Goal: Book appointment/travel/reservation

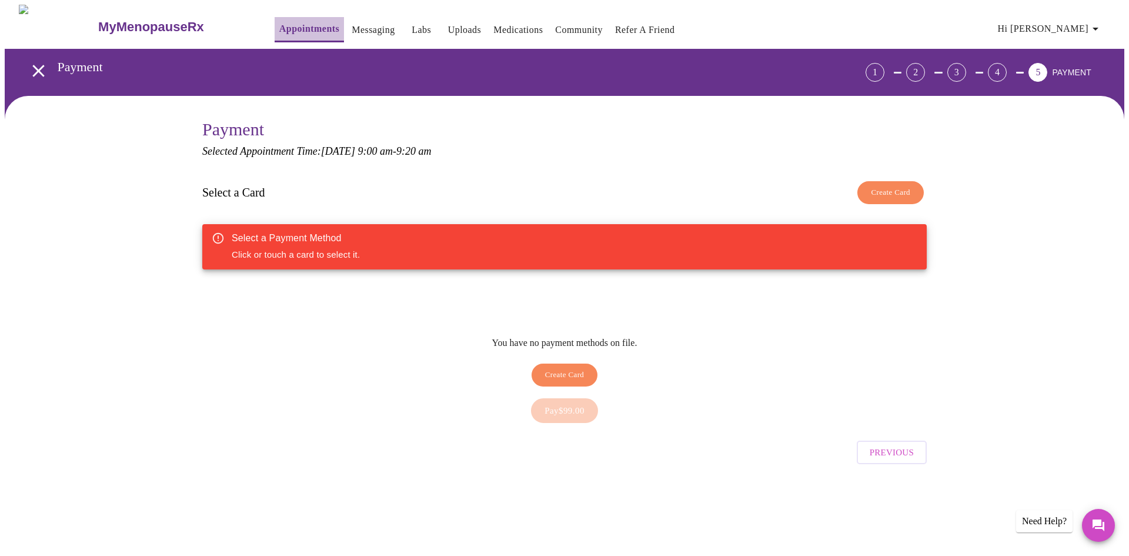
click at [280, 22] on link "Appointments" at bounding box center [309, 29] width 60 height 16
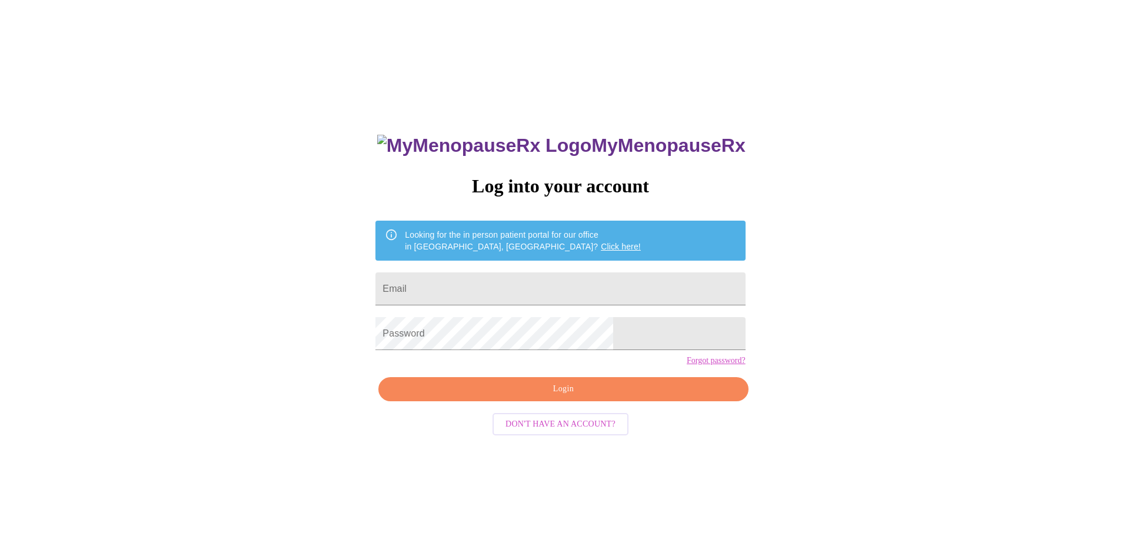
scroll to position [12, 0]
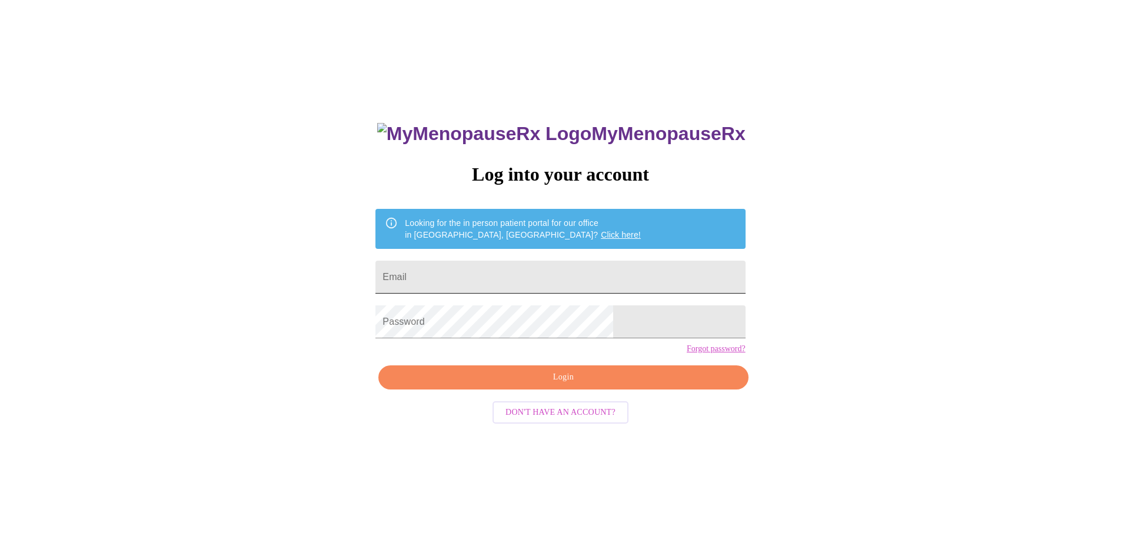
click at [515, 263] on input "Email" at bounding box center [559, 277] width 369 height 33
type input "brookemillar99@gmail.com"
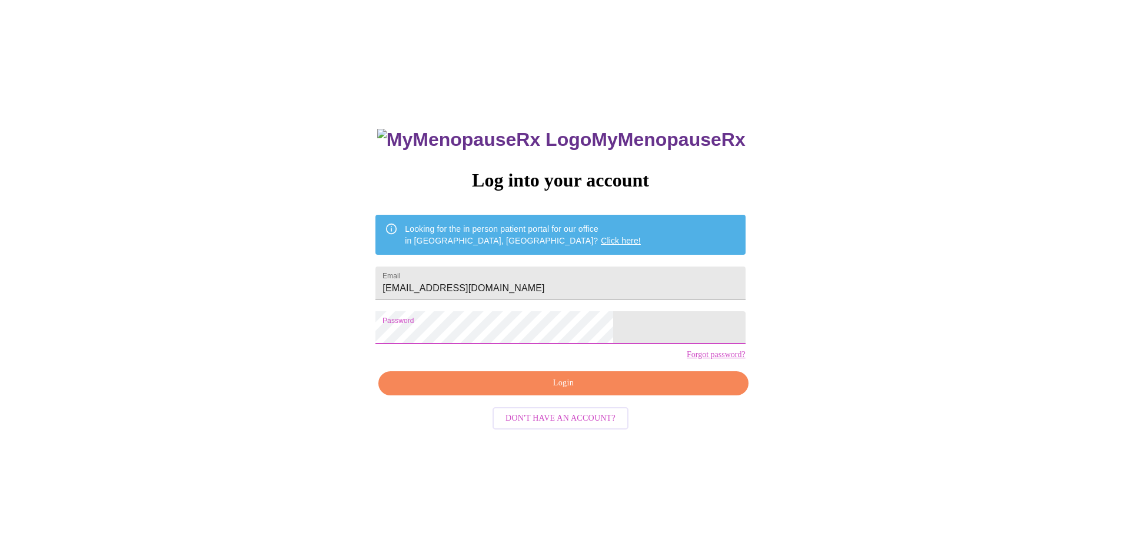
scroll to position [0, 0]
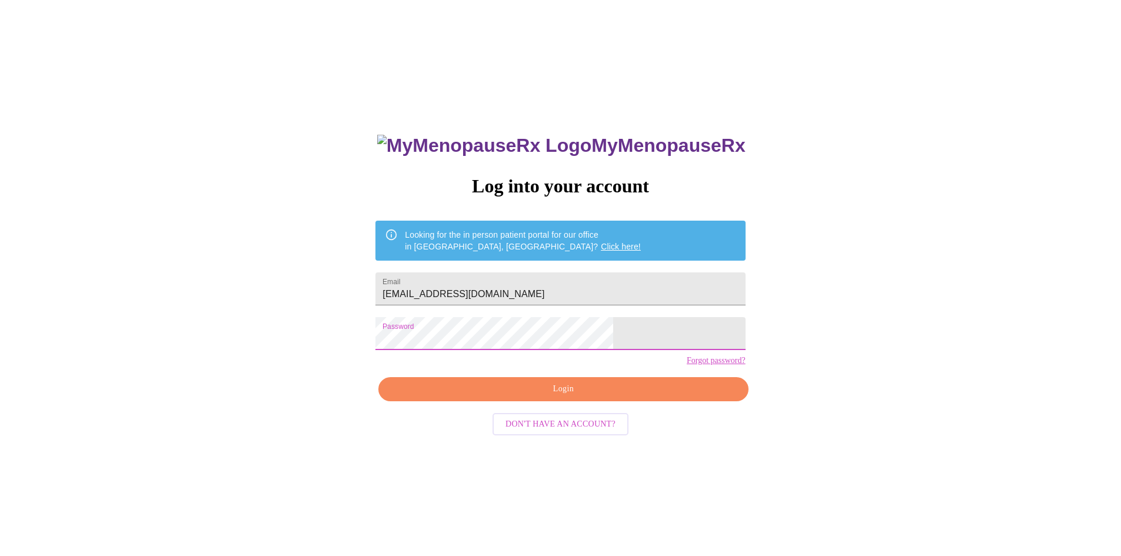
click at [592, 401] on button "Login" at bounding box center [562, 389] width 369 height 24
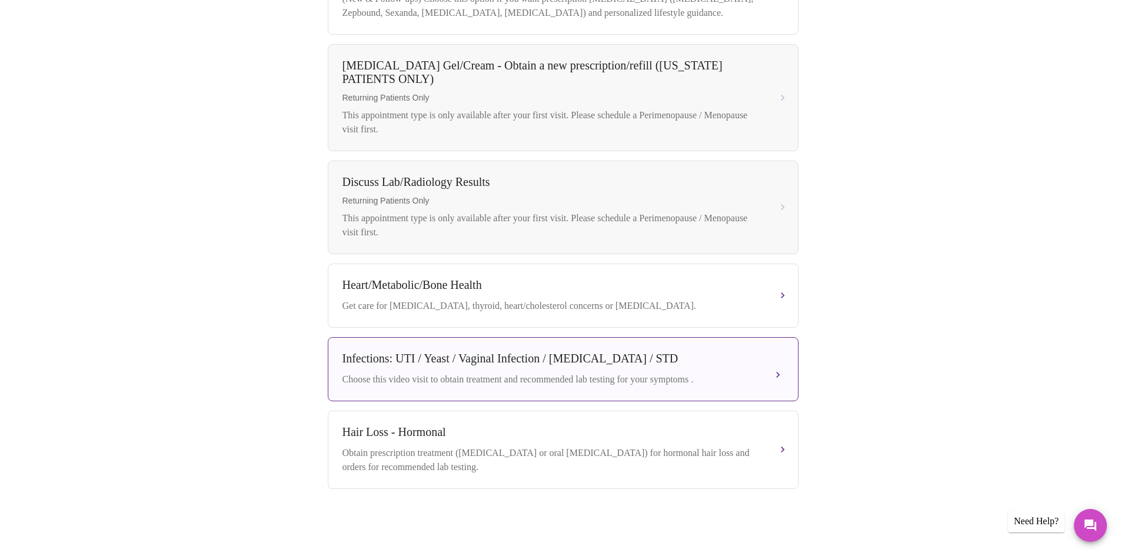
scroll to position [525, 0]
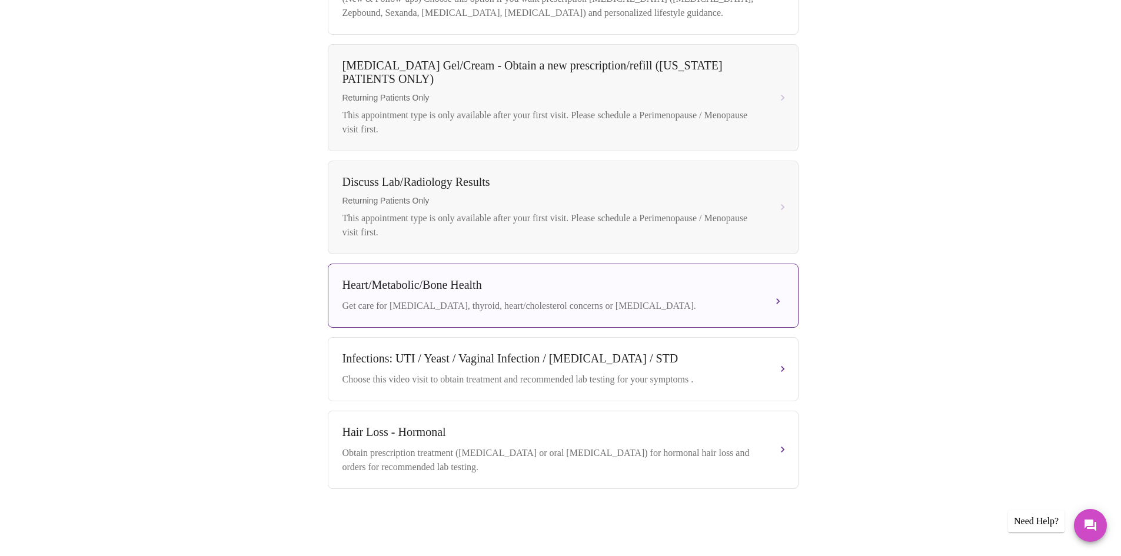
click at [635, 304] on div "Get care for pre-diabetes, thyroid, heart/cholesterol concerns or bone health." at bounding box center [551, 306] width 418 height 14
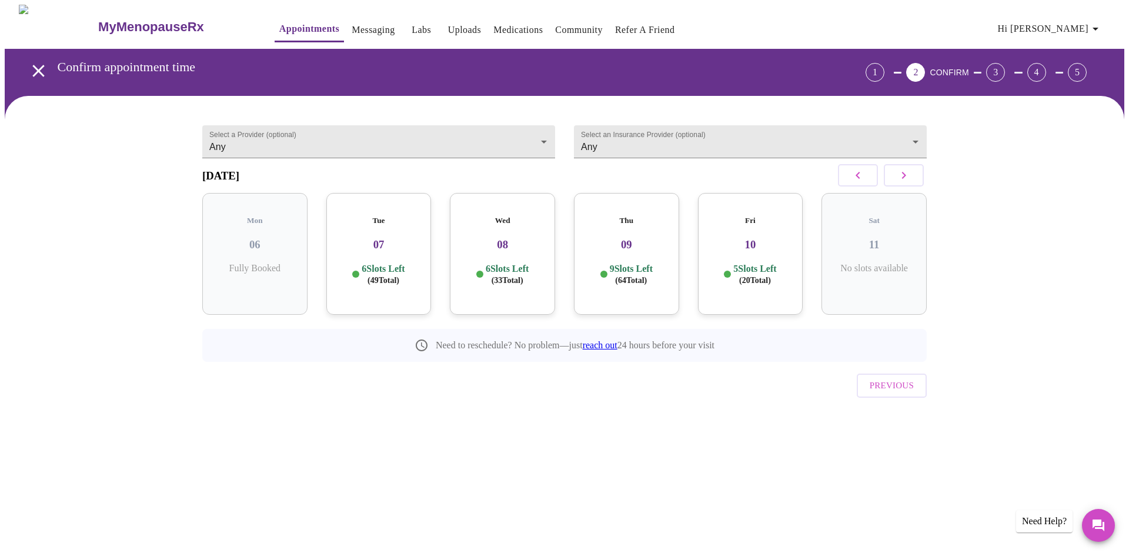
click at [908, 182] on icon "button" at bounding box center [904, 175] width 14 height 14
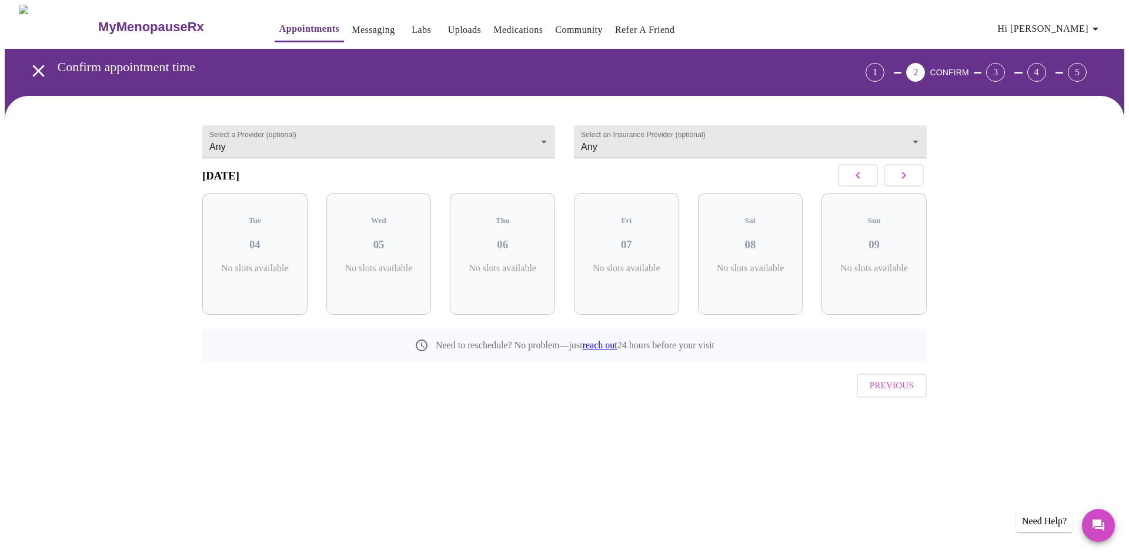
click at [908, 182] on icon "button" at bounding box center [904, 175] width 14 height 14
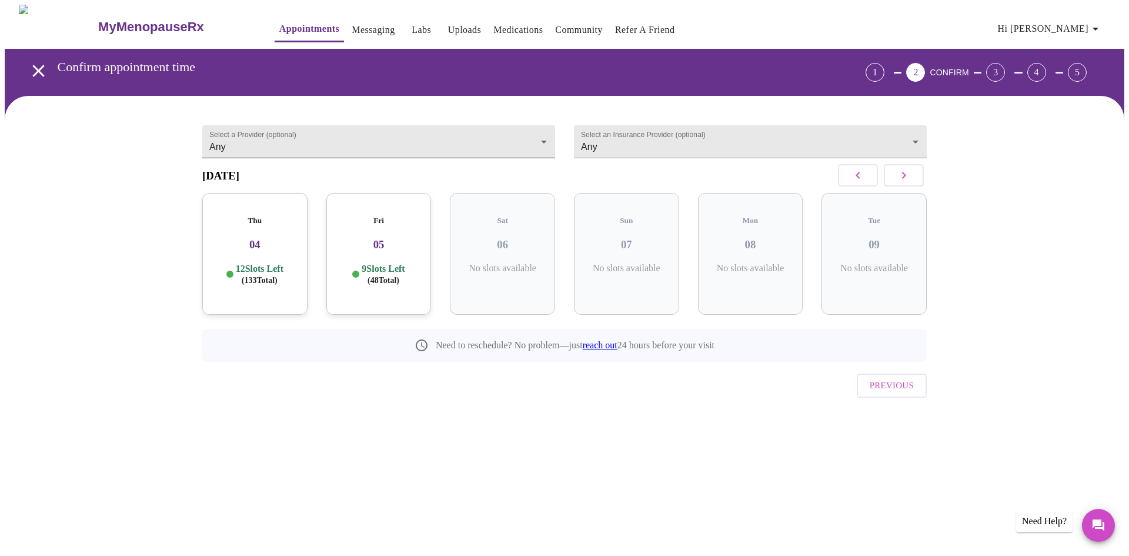
click at [528, 132] on body "MyMenopauseRx Appointments Messaging Labs Uploads Medications Community Refer a…" at bounding box center [565, 231] width 1120 height 452
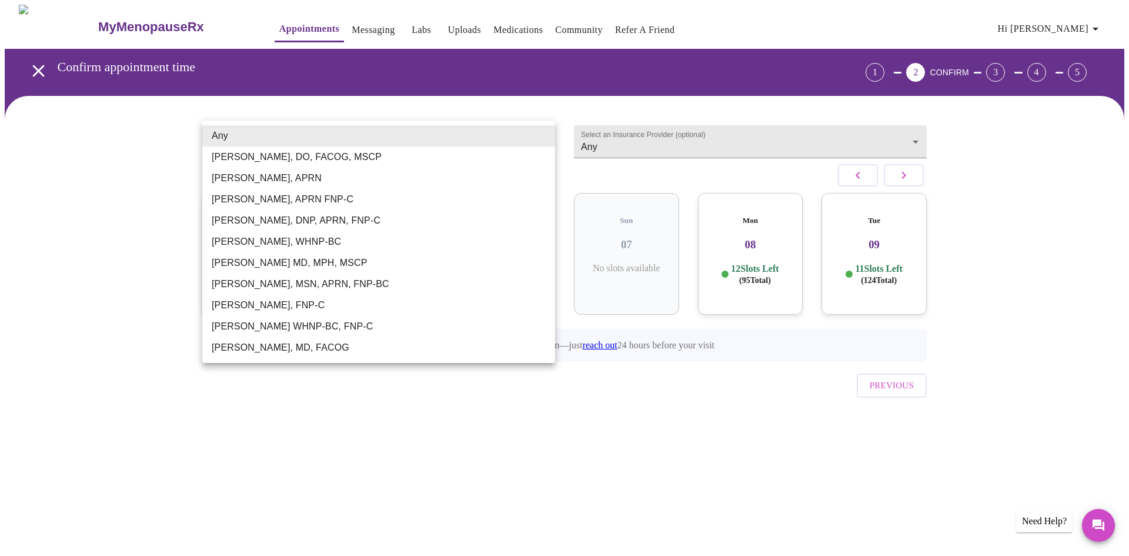
click at [351, 284] on li "Larissa Wright, MSN, APRN, FNP-BC" at bounding box center [378, 284] width 353 height 21
type input "Larissa Wright, MSN, APRN, FNP-BC"
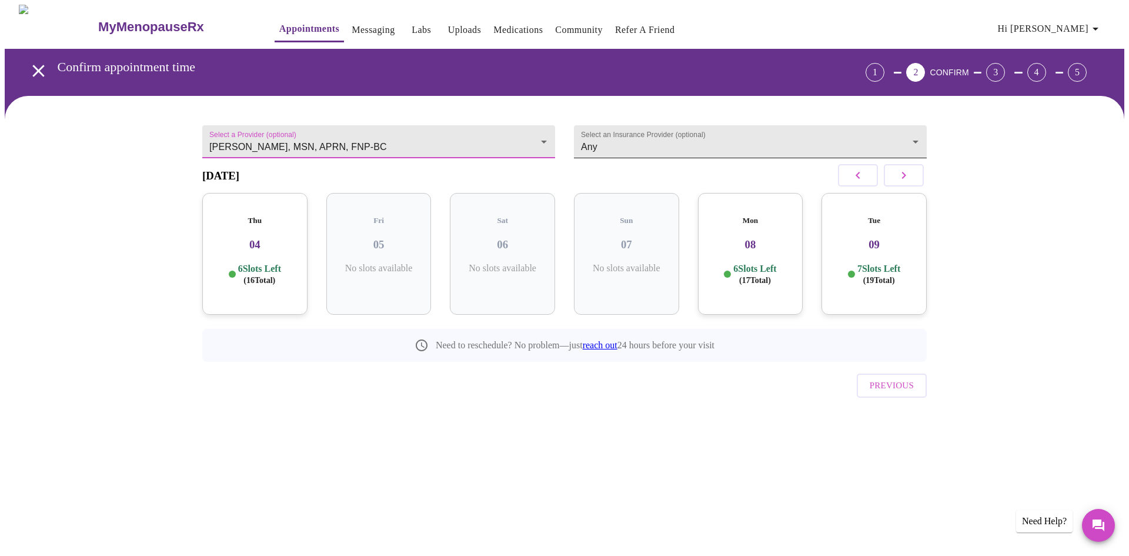
click at [596, 139] on body "MyMenopauseRx Appointments Messaging Labs Uploads Medications Community Refer a…" at bounding box center [565, 231] width 1120 height 452
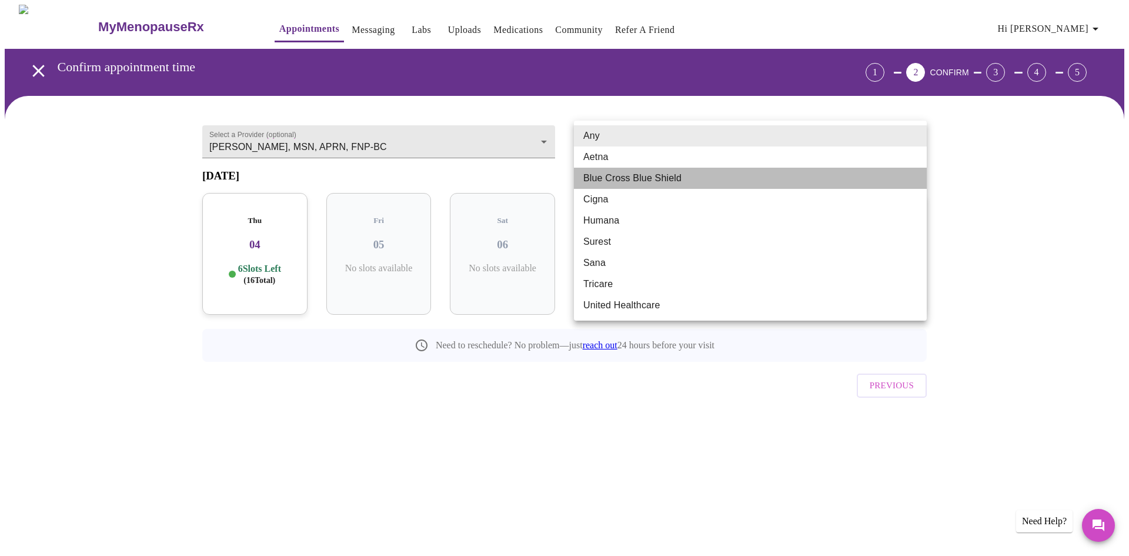
click at [603, 176] on li "Blue Cross Blue Shield" at bounding box center [750, 178] width 353 height 21
type input "Blue Cross Blue Shield"
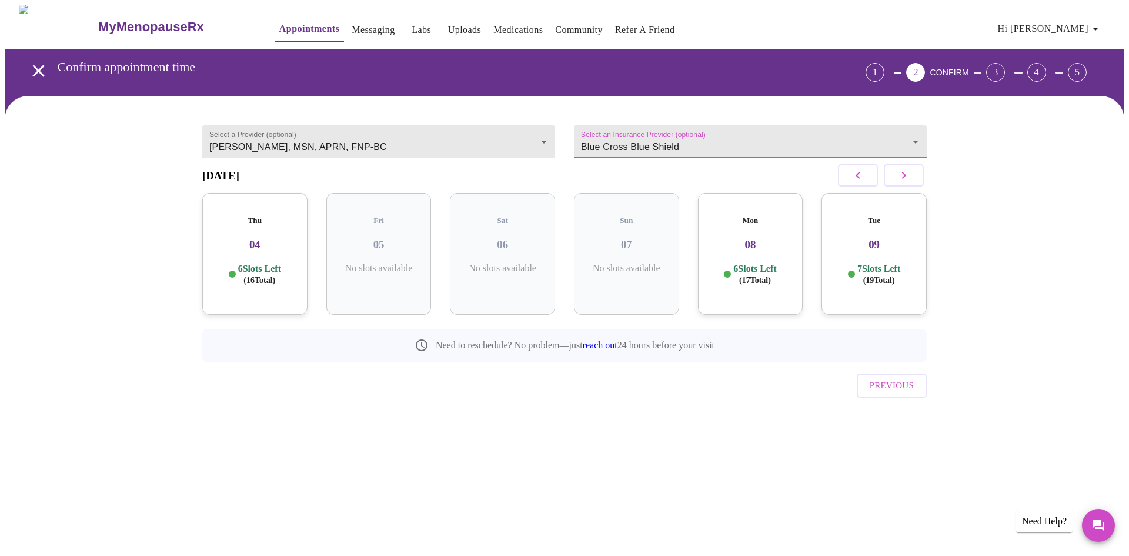
click at [908, 177] on icon "button" at bounding box center [904, 175] width 14 height 14
click at [850, 182] on button "button" at bounding box center [858, 175] width 40 height 22
click at [498, 253] on div "Mon 24 6 Slots Left ( 17 Total)" at bounding box center [502, 254] width 105 height 122
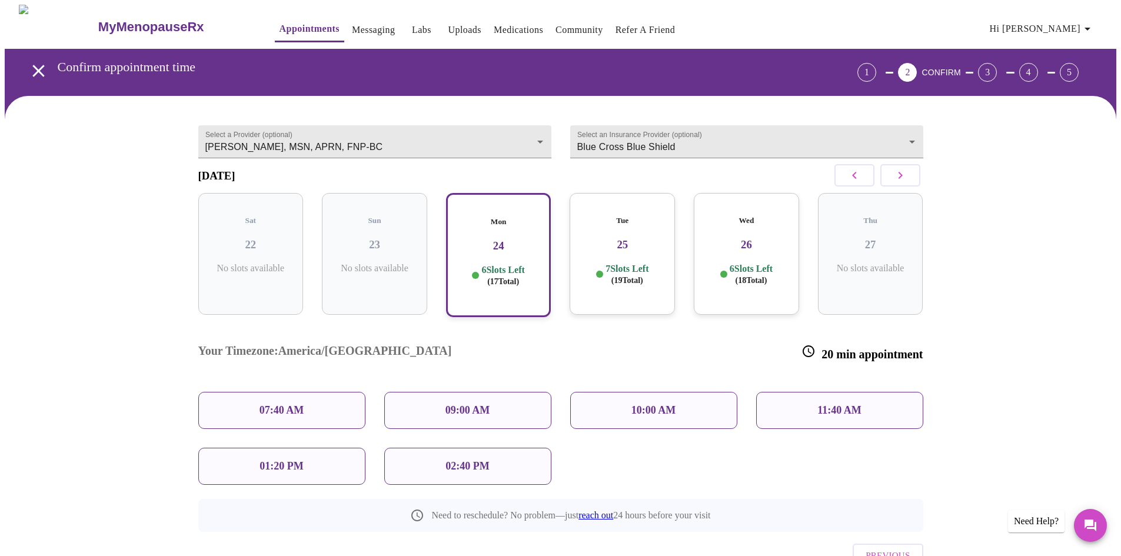
click at [494, 392] on div "09:00 AM" at bounding box center [467, 410] width 167 height 37
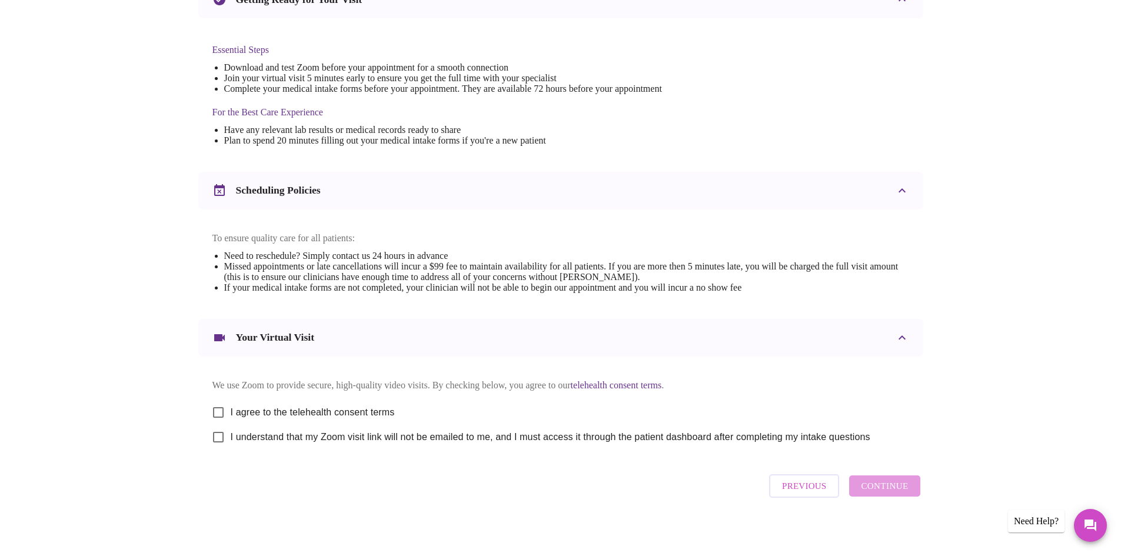
scroll to position [297, 0]
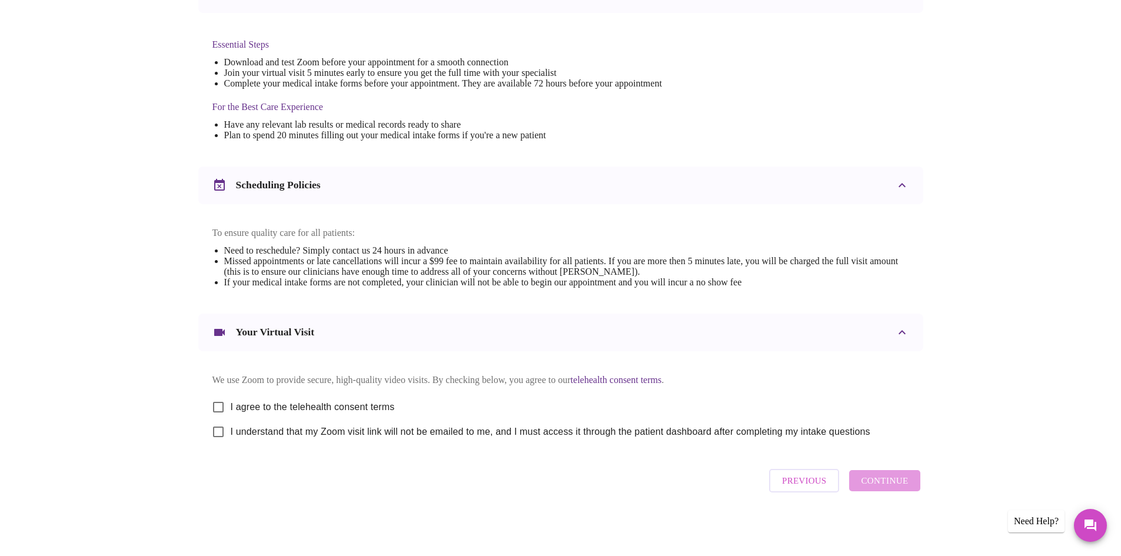
click at [312, 400] on span "I agree to the telehealth consent terms" at bounding box center [313, 407] width 164 height 14
click at [231, 400] on input "I agree to the telehealth consent terms" at bounding box center [218, 407] width 25 height 25
checkbox input "true"
click at [299, 424] on label "I understand that my Zoom visit link will not be emailed to me, and I must acce…" at bounding box center [538, 431] width 664 height 25
click at [231, 424] on input "I understand that my Zoom visit link will not be emailed to me, and I must acce…" at bounding box center [218, 431] width 25 height 25
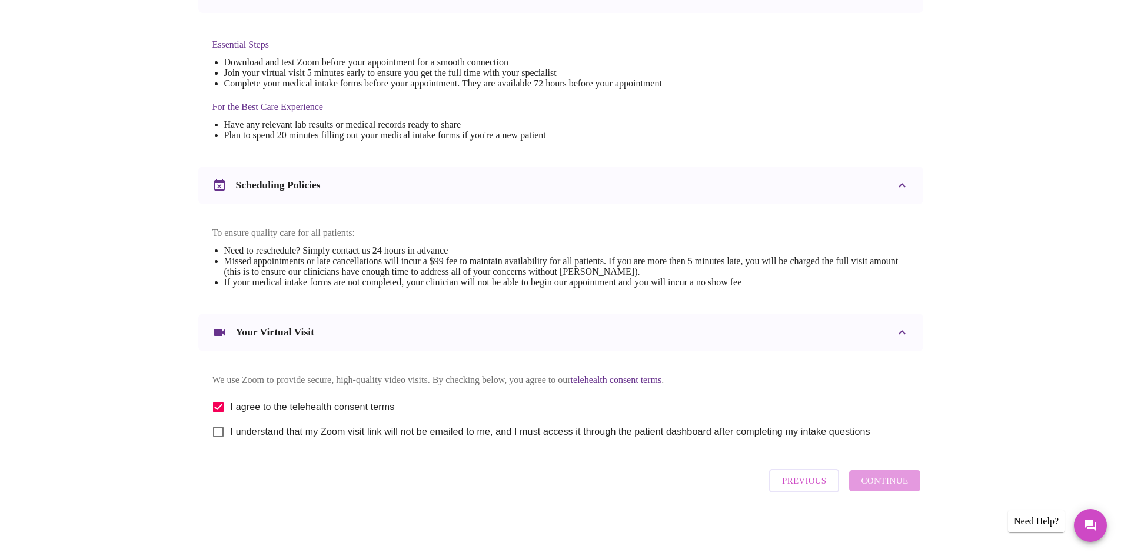
checkbox input "true"
click at [899, 486] on span "Continue" at bounding box center [884, 480] width 47 height 15
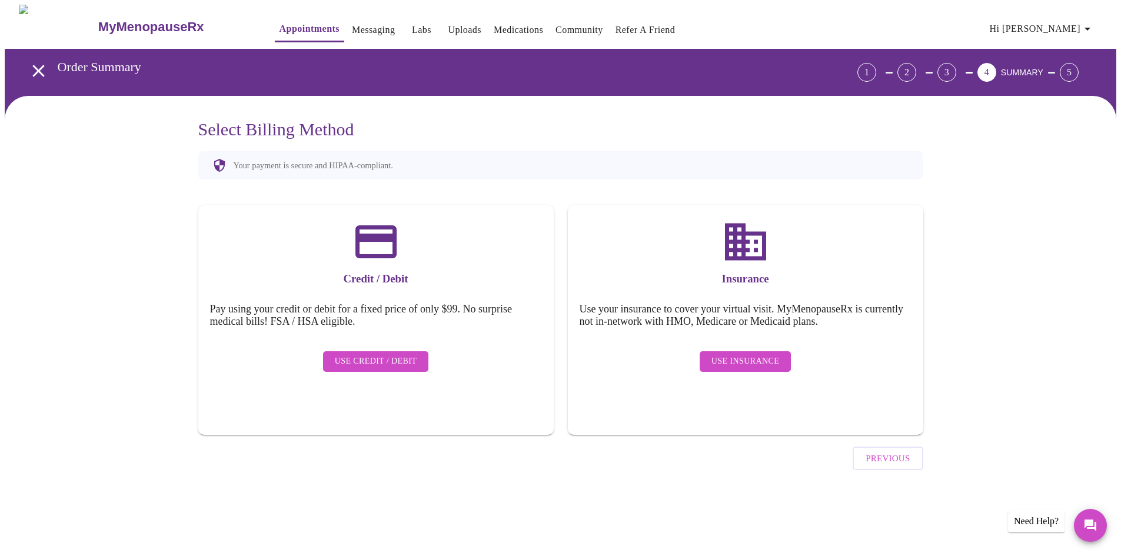
scroll to position [0, 0]
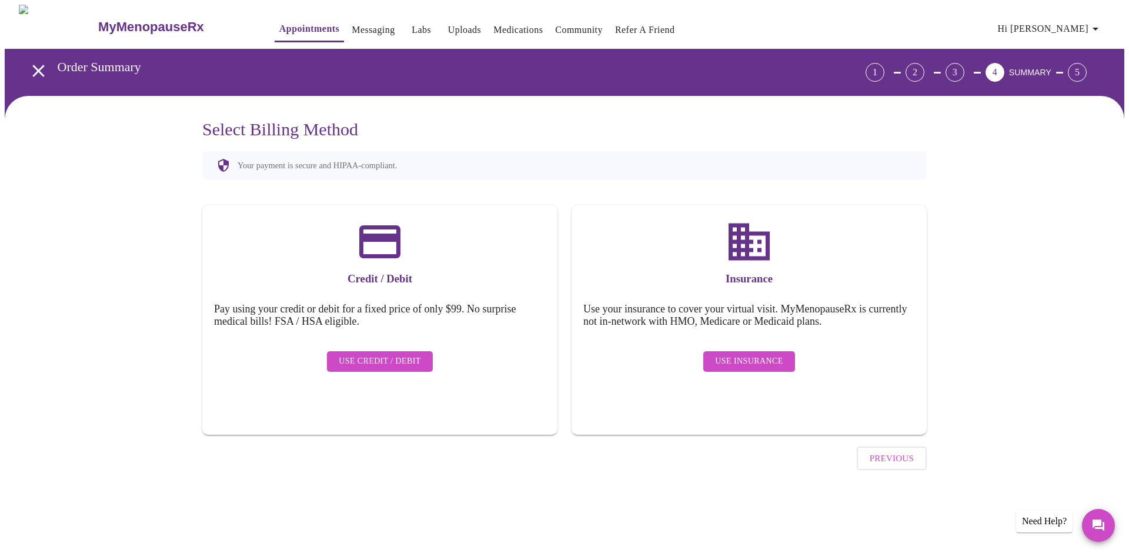
click at [755, 354] on span "Use Insurance" at bounding box center [749, 361] width 68 height 15
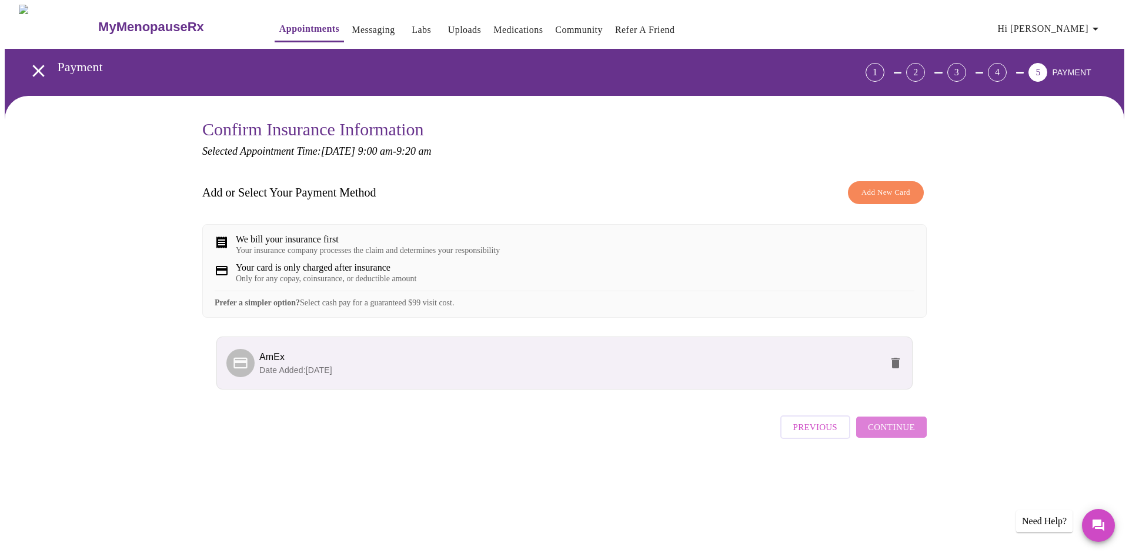
click at [901, 435] on span "Continue" at bounding box center [891, 426] width 47 height 15
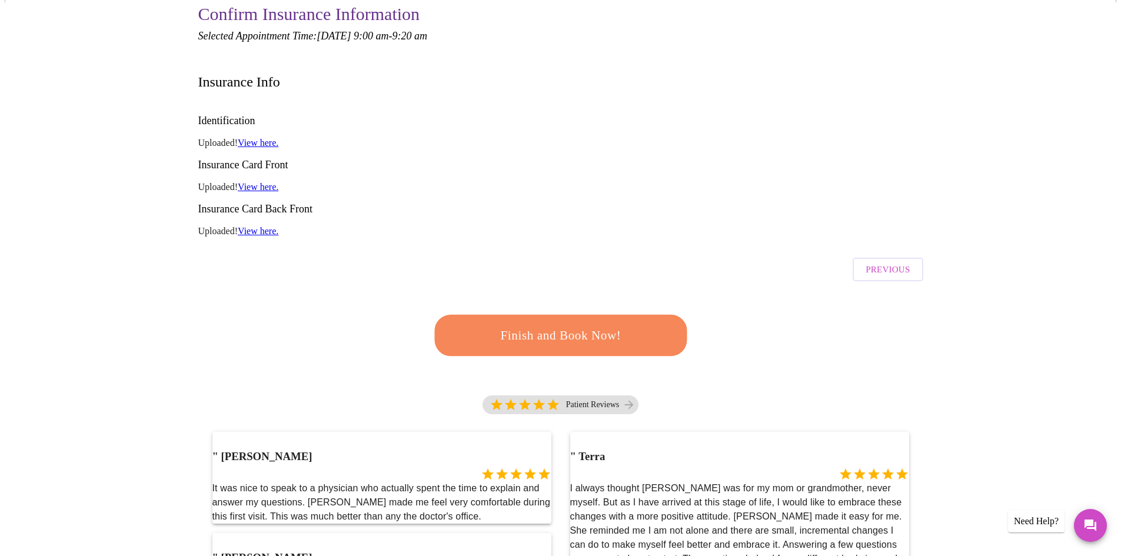
scroll to position [118, 0]
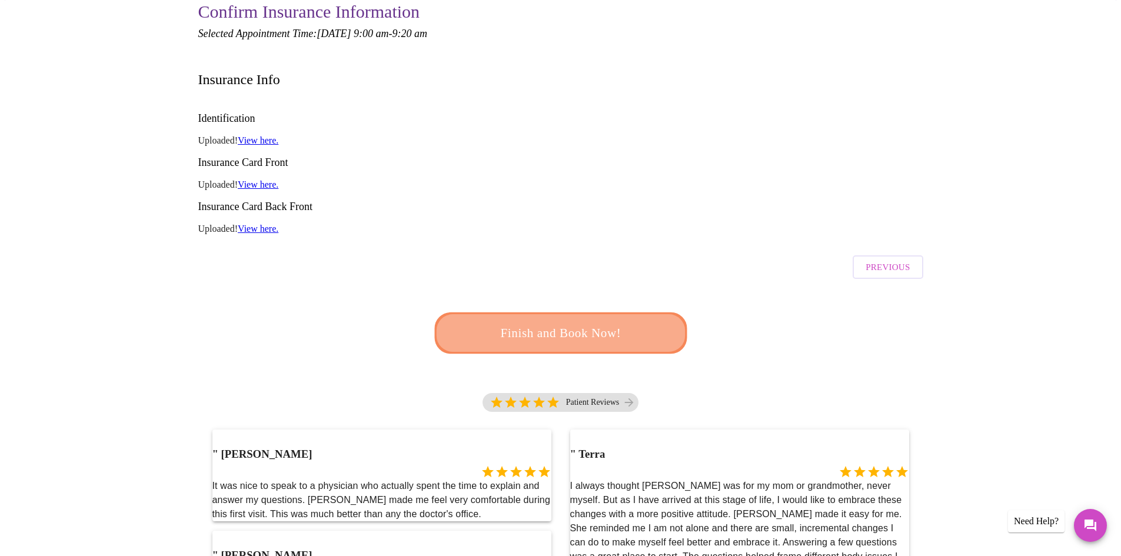
click at [556, 322] on span "Finish and Book Now!" at bounding box center [560, 333] width 218 height 22
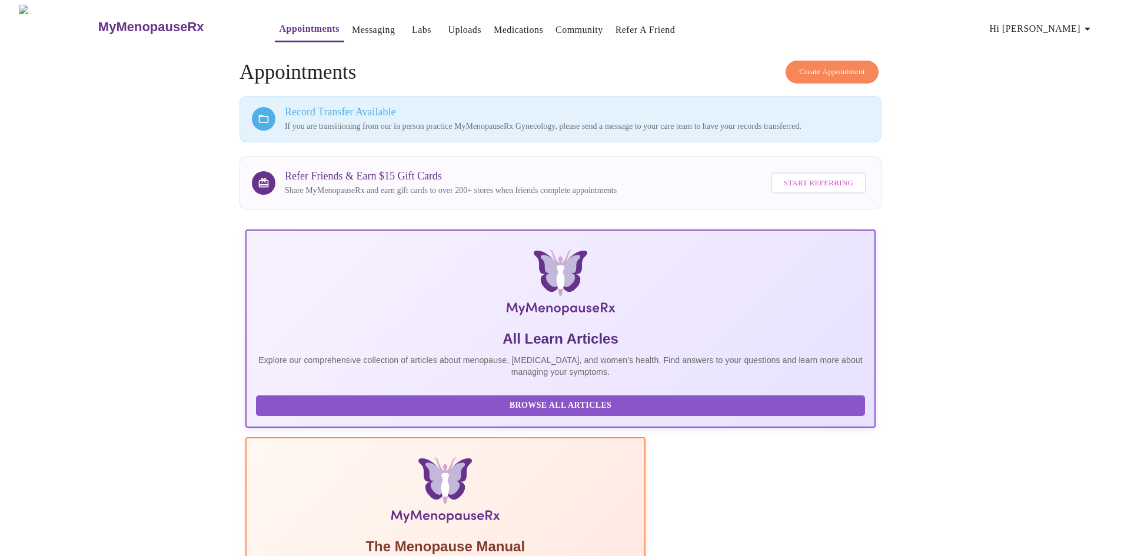
click at [352, 25] on link "Messaging" at bounding box center [373, 30] width 43 height 16
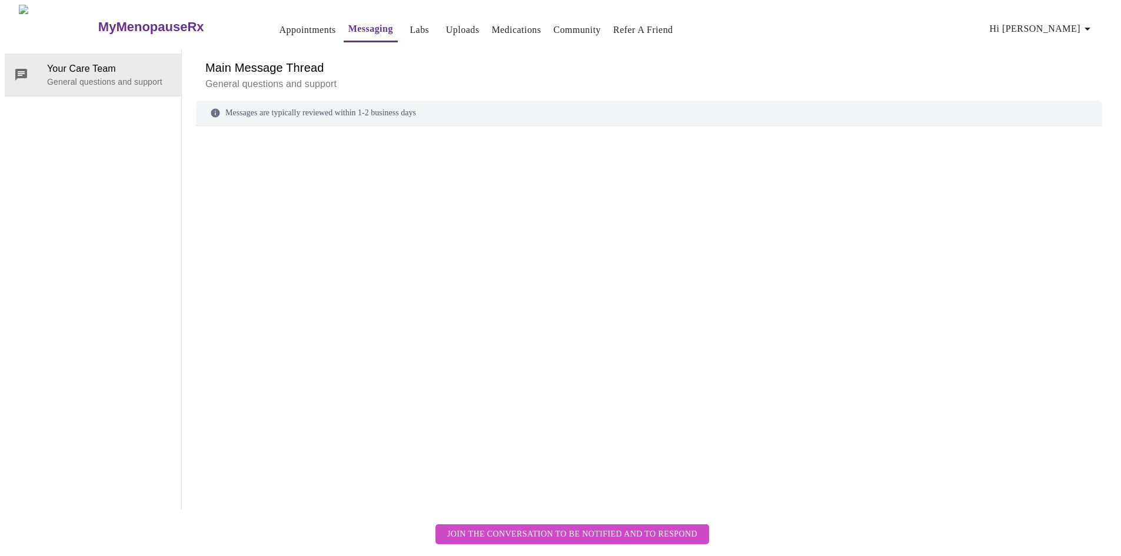
scroll to position [44, 0]
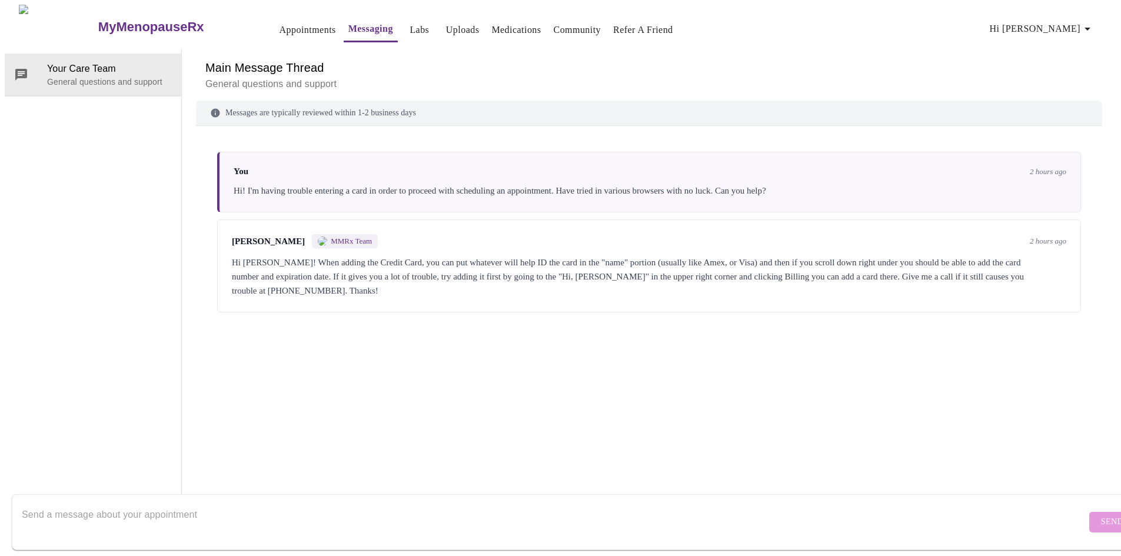
click at [301, 503] on textarea "Send a message about your appointment" at bounding box center [554, 522] width 1064 height 38
click at [639, 378] on div "You 2 hours ago Hi! I'm having trouble entering a card in order to proceed with…" at bounding box center [649, 301] width 906 height 322
click at [309, 505] on textarea "Thanks. I was able to make it work on my mobile. Chrome and" at bounding box center [554, 522] width 1064 height 38
click at [314, 505] on textarea "Thanks. I was able to make it work on my mobile. Chrome and" at bounding box center [554, 522] width 1064 height 38
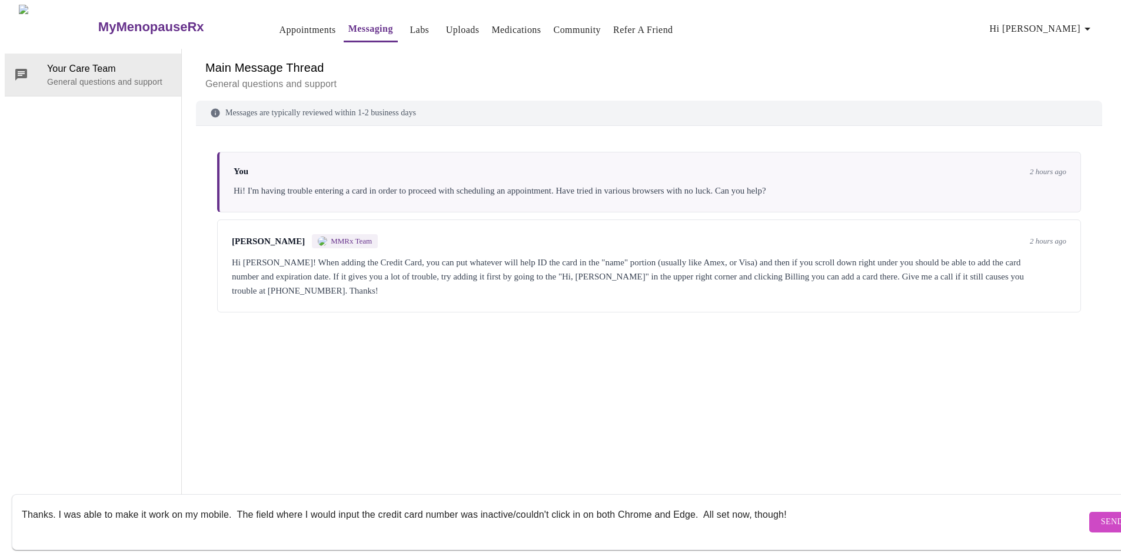
click at [512, 503] on textarea "Thanks. I was able to make it work on my mobile. The field where I would input …" at bounding box center [554, 522] width 1064 height 38
click at [865, 505] on textarea "Thanks. I was able to make it work on my mobile. The field where I would input …" at bounding box center [554, 522] width 1064 height 38
type textarea "Thanks. I was able to make it work on my mobile. The field where I would input …"
drag, startPoint x: 1086, startPoint y: 508, endPoint x: 936, endPoint y: 461, distance: 157.4
click at [1101, 515] on span "Send" at bounding box center [1112, 522] width 22 height 15
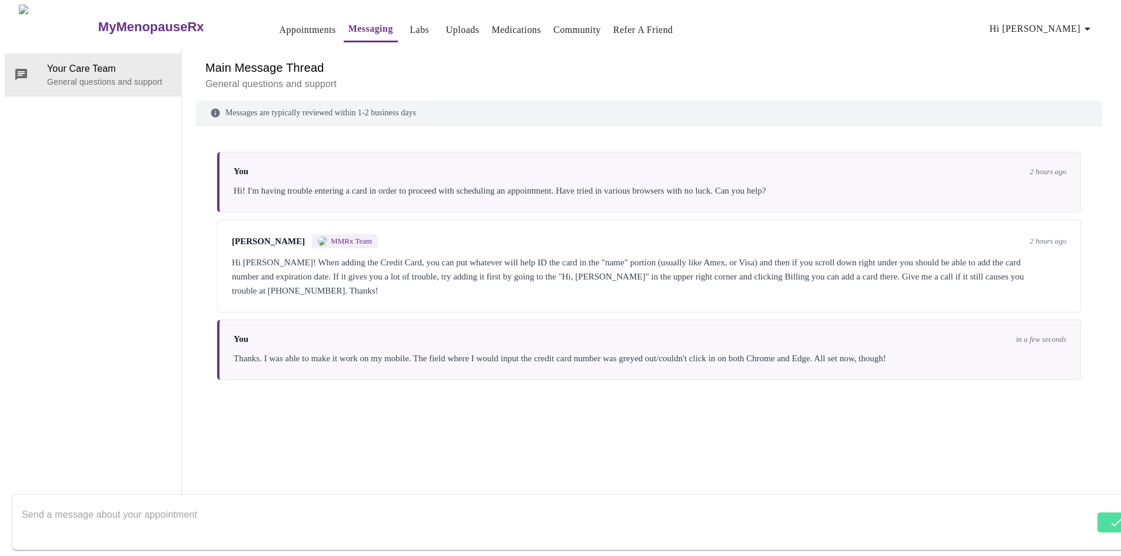
click at [658, 462] on div "Main Message Thread General questions and support Messages are typically review…" at bounding box center [649, 279] width 906 height 461
drag, startPoint x: 880, startPoint y: 435, endPoint x: 880, endPoint y: 412, distance: 22.4
click at [880, 434] on div "Messages are typically reviewed within 1-2 business days You 2 hours ago Hi! I'…" at bounding box center [649, 305] width 906 height 409
click at [638, 396] on div "You 2 hours ago Hi! I'm having trouble entering a card in order to proceed with…" at bounding box center [649, 301] width 906 height 322
